Goal: Check status: Check status

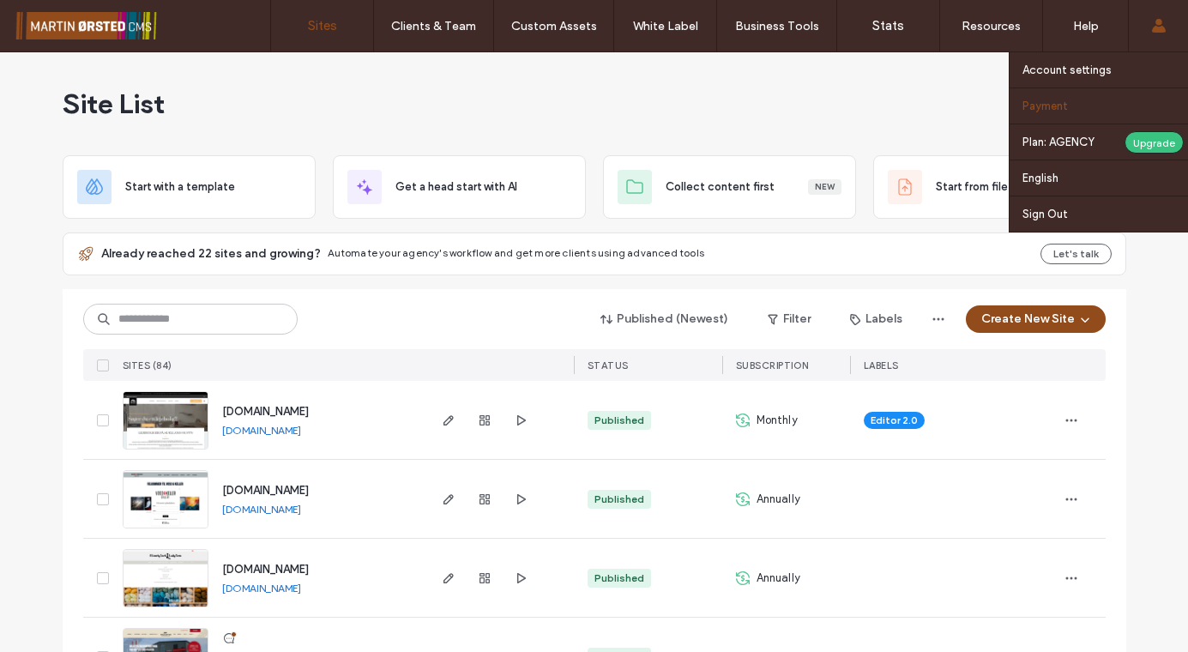
click at [1057, 107] on label "Payment" at bounding box center [1044, 105] width 45 height 13
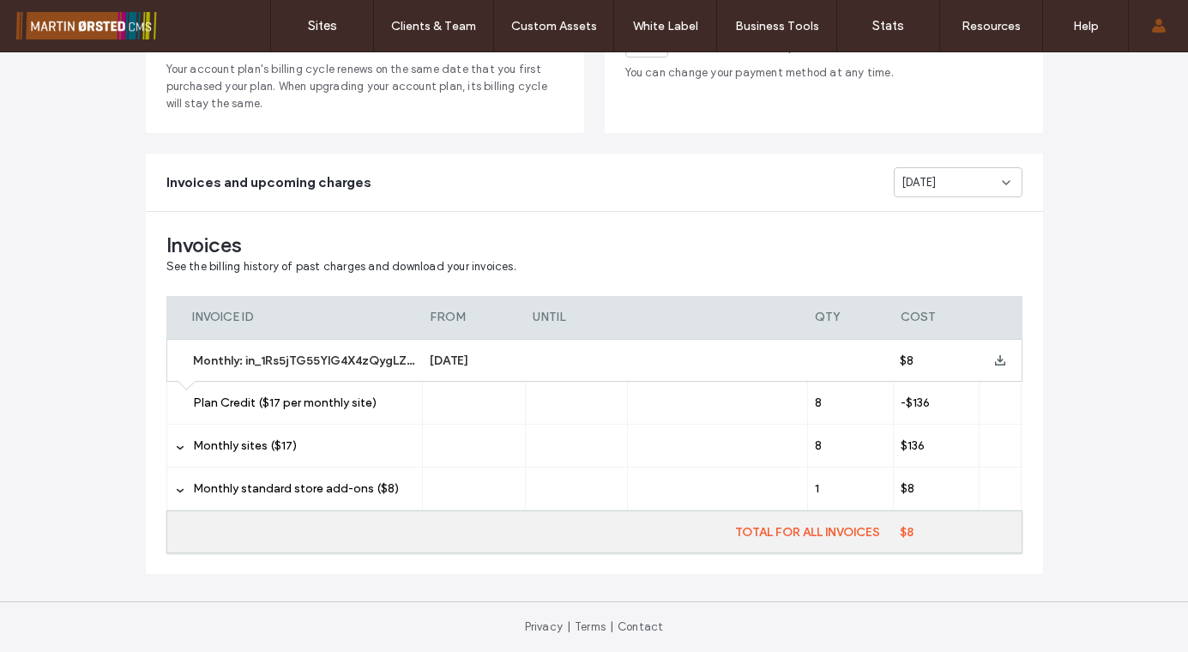
scroll to position [220, 0]
click at [948, 182] on div "[DATE]" at bounding box center [951, 182] width 100 height 17
click at [930, 277] on span "[DATE]" at bounding box center [912, 282] width 35 height 17
click at [995, 362] on icon at bounding box center [1000, 360] width 10 height 10
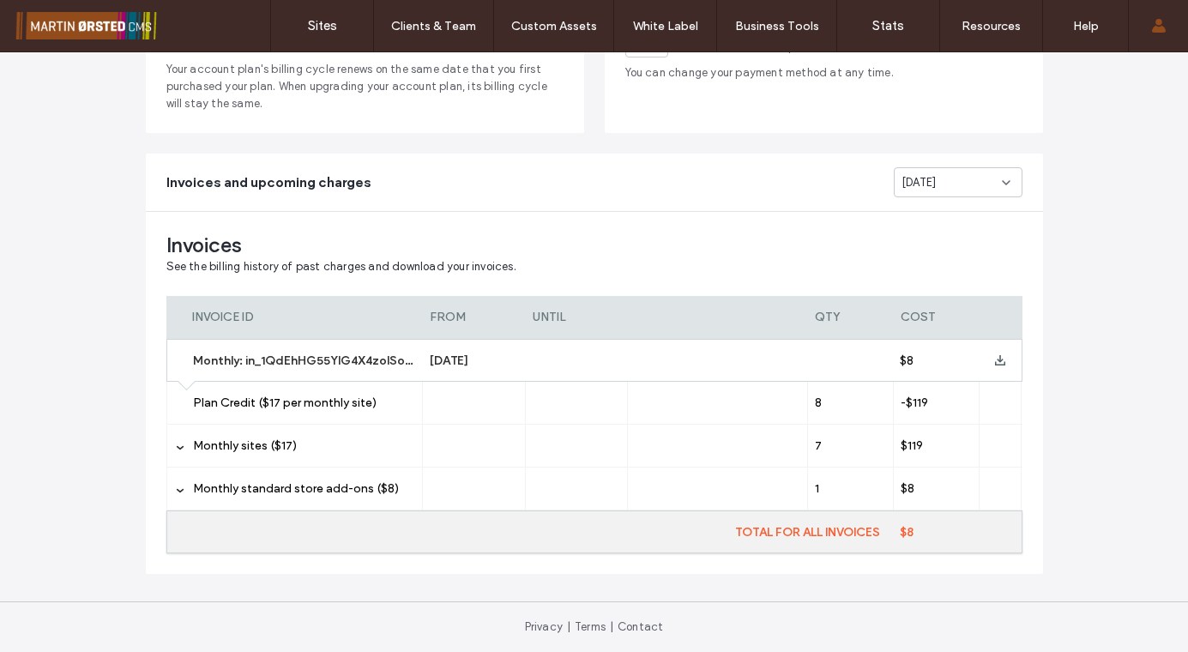
click at [936, 178] on span "[DATE]" at bounding box center [918, 182] width 35 height 17
click at [926, 290] on span "[DATE]" at bounding box center [912, 282] width 35 height 17
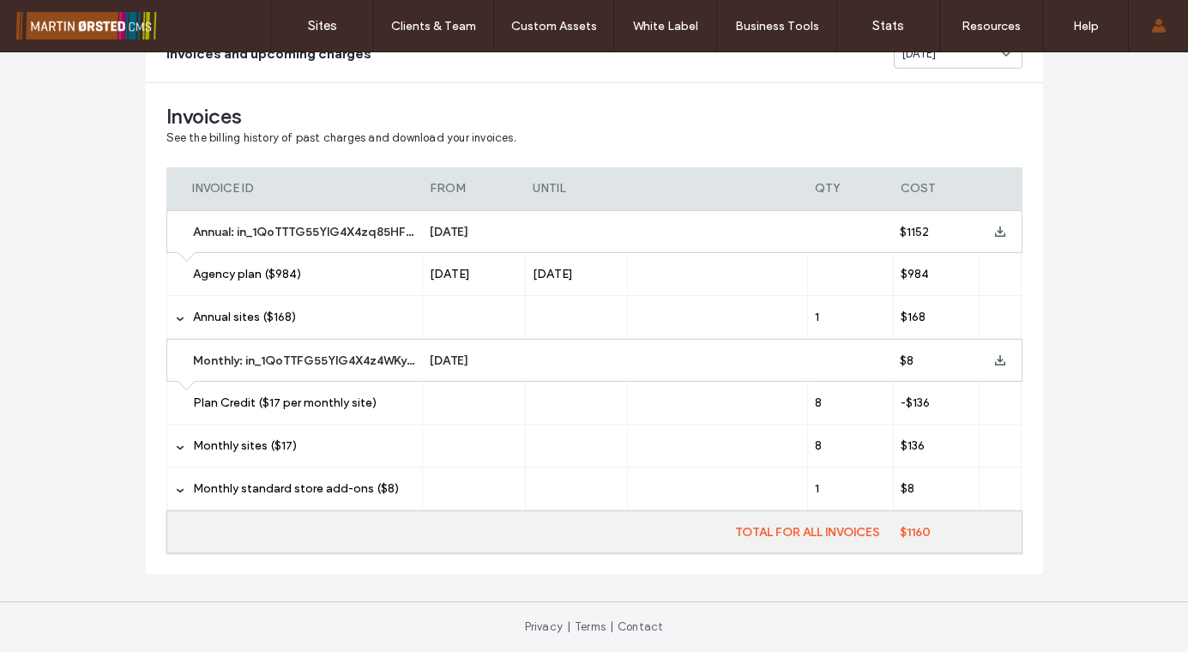
scroll to position [349, 0]
click at [176, 319] on use at bounding box center [179, 319] width 7 height 4
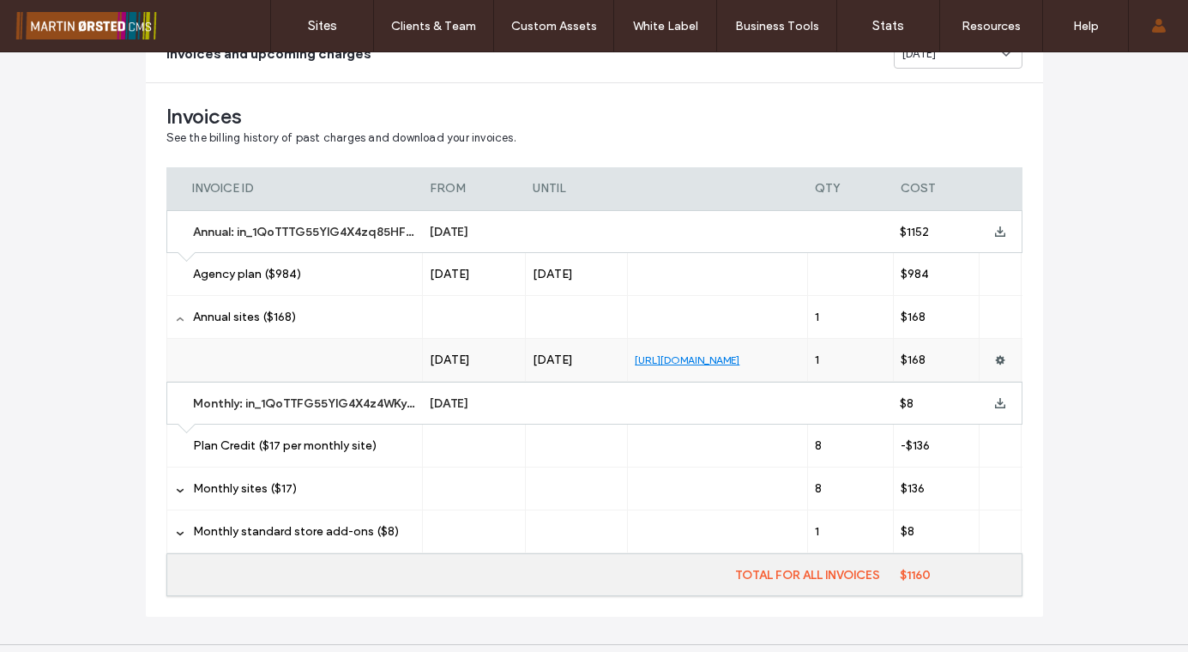
click at [176, 321] on icon at bounding box center [180, 319] width 9 height 9
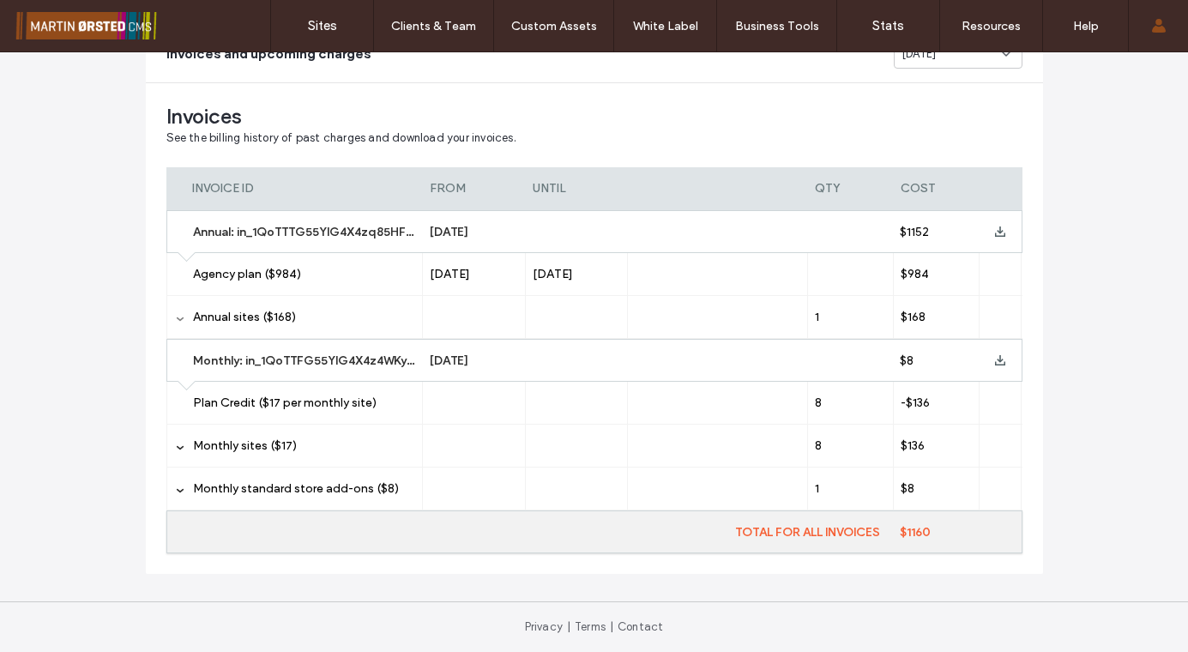
click at [176, 321] on icon at bounding box center [180, 319] width 9 height 9
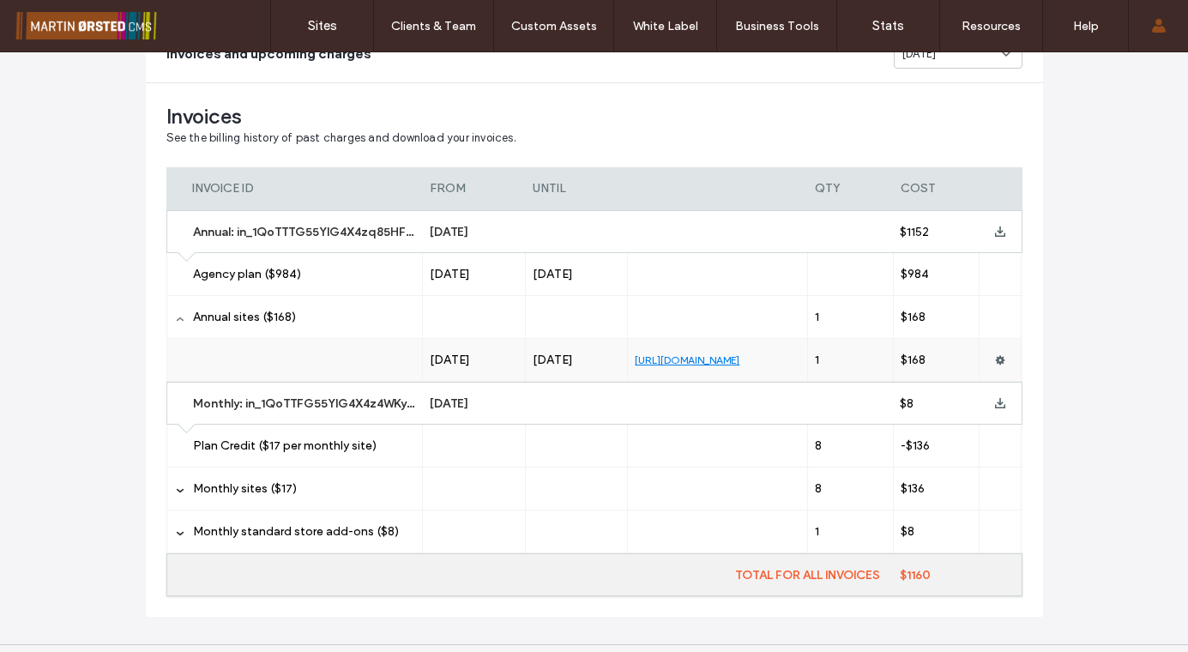
click at [176, 321] on icon at bounding box center [180, 319] width 9 height 9
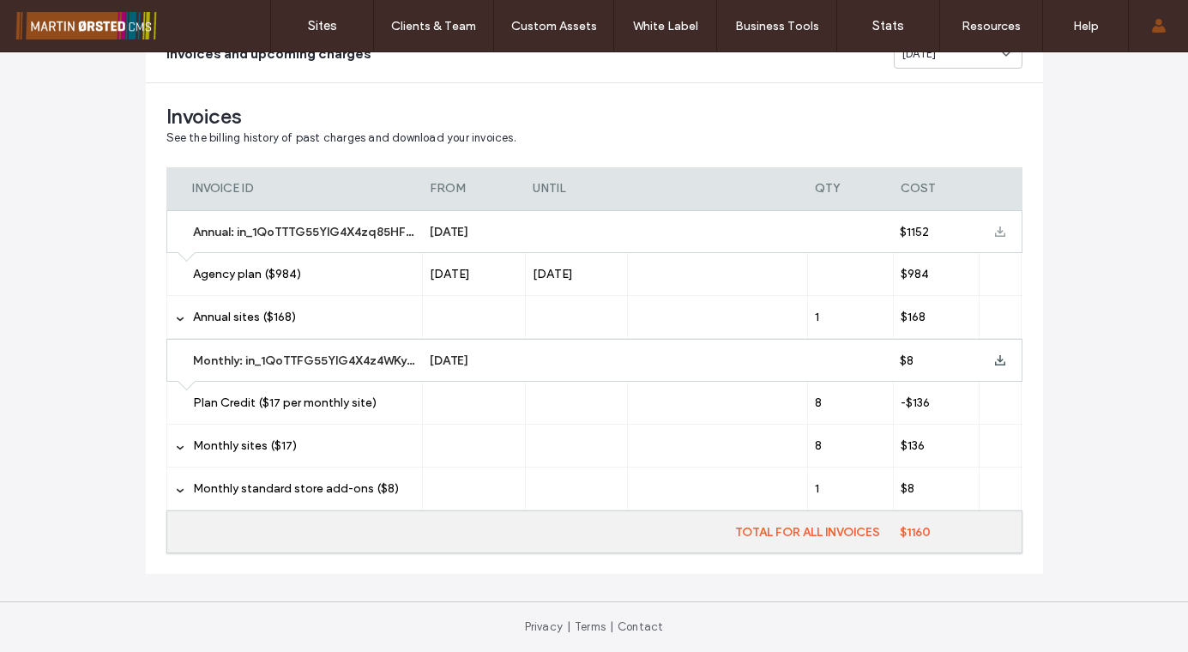
click at [998, 231] on icon at bounding box center [1000, 231] width 10 height 10
click at [995, 361] on use at bounding box center [1000, 360] width 10 height 10
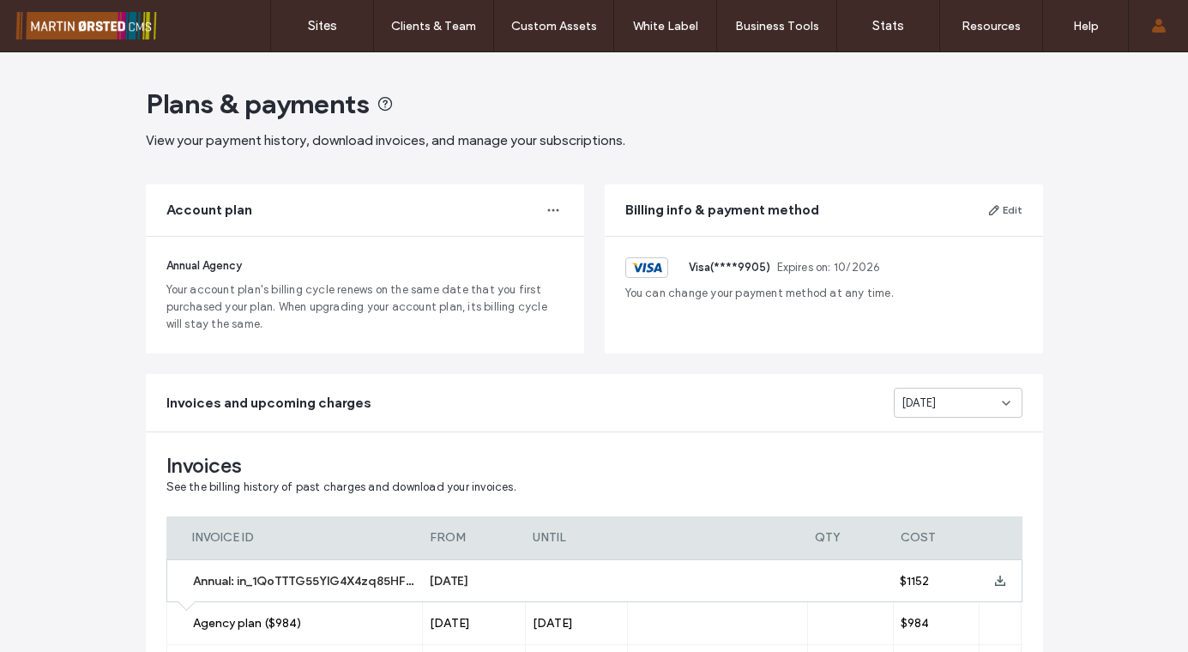
scroll to position [0, 0]
click at [932, 404] on span "[DATE]" at bounding box center [918, 402] width 35 height 17
click at [914, 471] on span "[DATE]" at bounding box center [912, 464] width 35 height 17
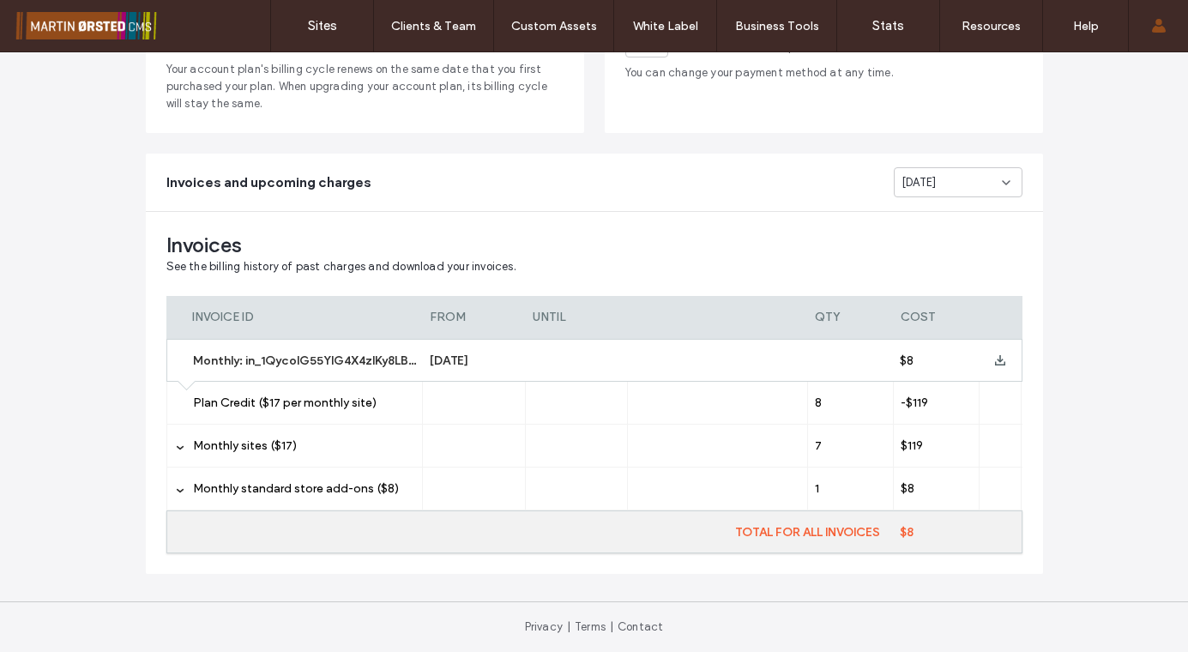
scroll to position [220, 0]
click at [996, 358] on icon at bounding box center [1000, 360] width 10 height 10
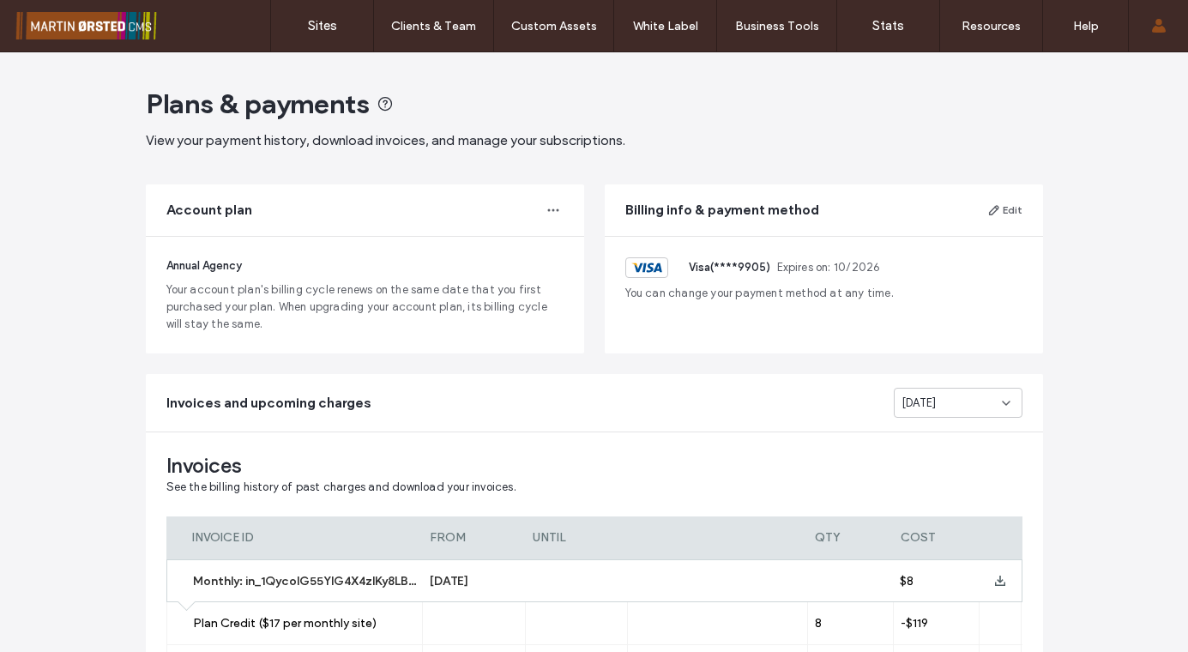
scroll to position [0, 0]
click at [944, 401] on div "[DATE]" at bounding box center [951, 402] width 100 height 17
click at [930, 581] on span "[DATE]" at bounding box center [912, 583] width 35 height 17
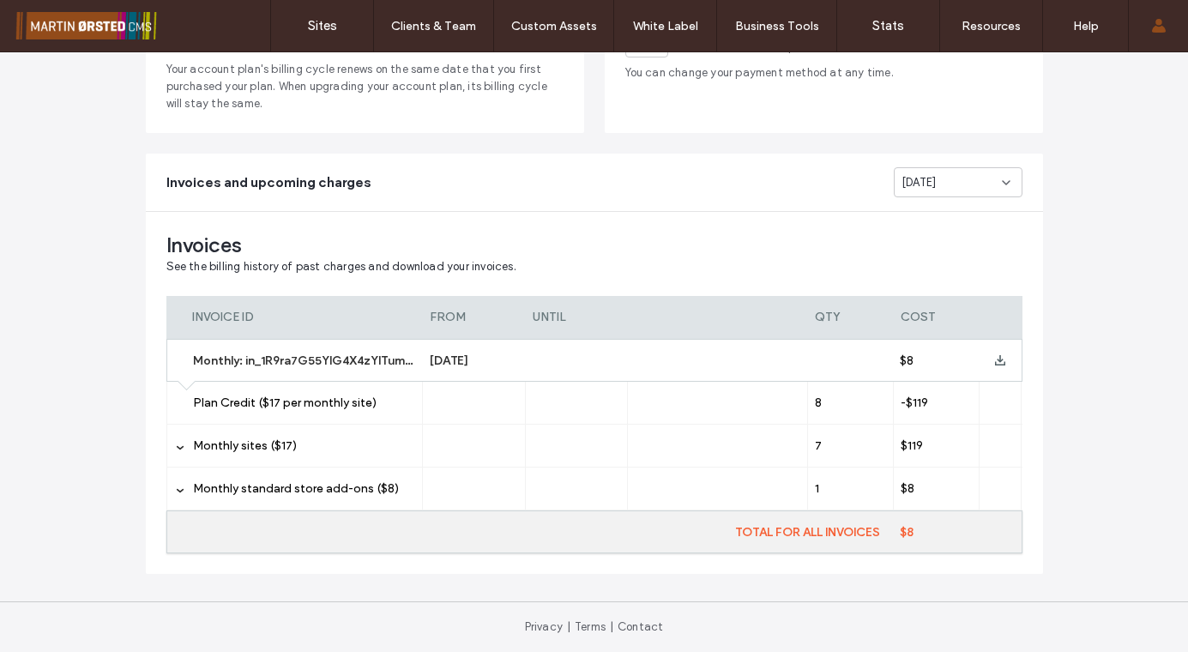
scroll to position [220, 0]
click at [996, 362] on icon at bounding box center [1000, 360] width 10 height 10
click at [949, 181] on div "[DATE]" at bounding box center [951, 182] width 100 height 17
click at [956, 331] on div "[DATE]" at bounding box center [951, 332] width 127 height 30
click at [995, 359] on icon at bounding box center [1000, 360] width 10 height 10
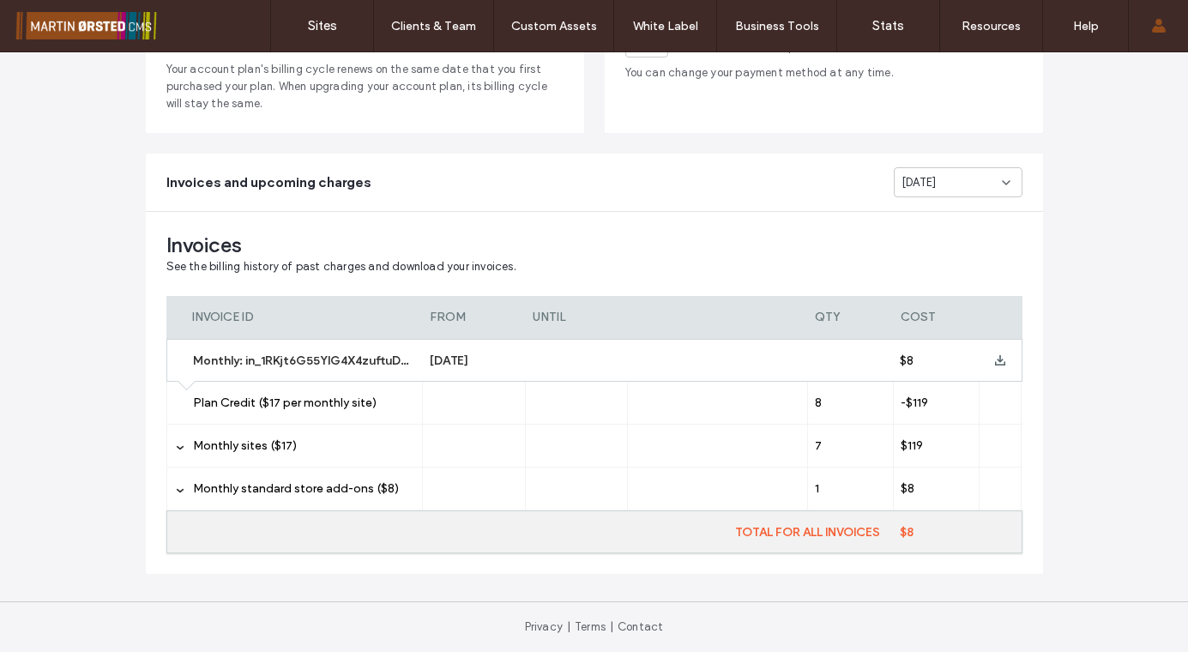
click at [936, 182] on span "[DATE]" at bounding box center [918, 182] width 35 height 17
click at [955, 306] on div "[DATE]" at bounding box center [951, 302] width 127 height 30
click at [996, 364] on icon at bounding box center [1000, 360] width 10 height 10
